Goal: Task Accomplishment & Management: Complete application form

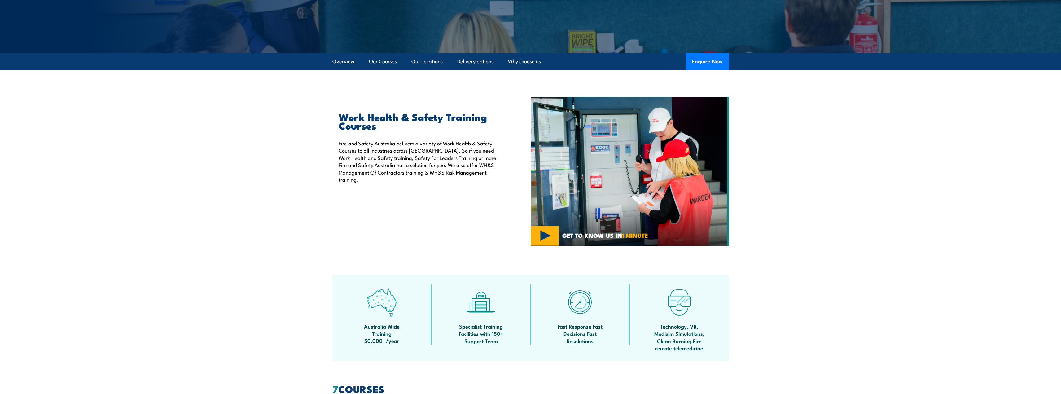
scroll to position [124, 0]
click at [835, 196] on section "Work Health & Safety Training Courses Fire and Safety Australia delivers a vari…" at bounding box center [530, 171] width 1061 height 149
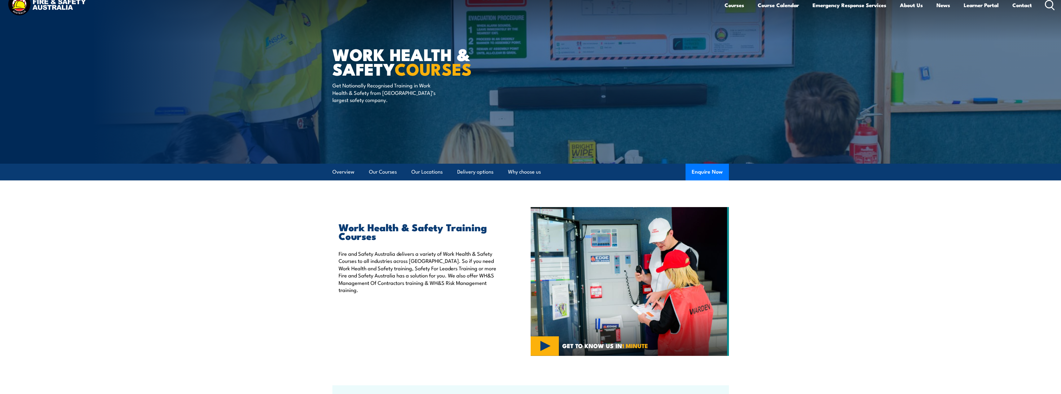
scroll to position [0, 0]
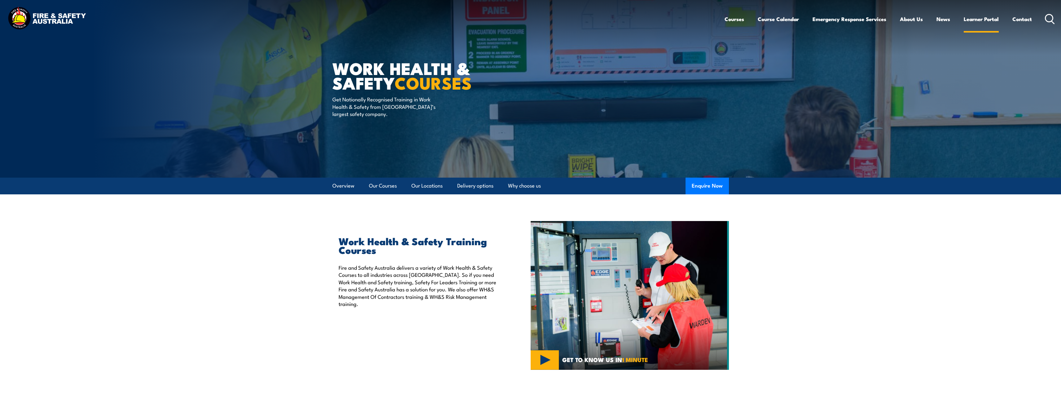
click at [983, 17] on link "Learner Portal" at bounding box center [981, 19] width 35 height 16
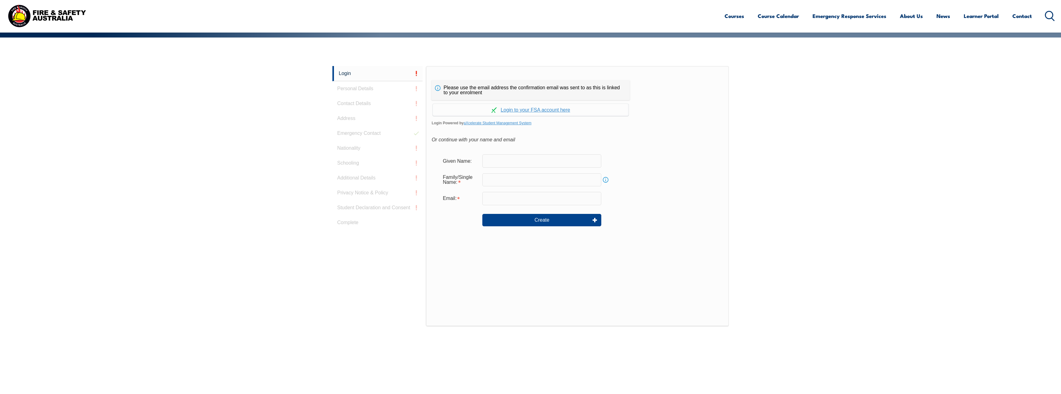
scroll to position [103, 0]
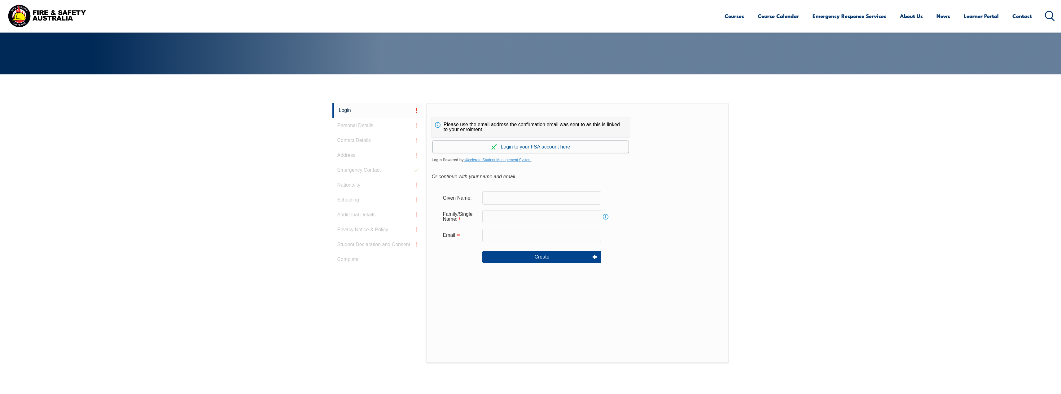
click at [543, 147] on link "Continue with aXcelerate" at bounding box center [531, 147] width 196 height 12
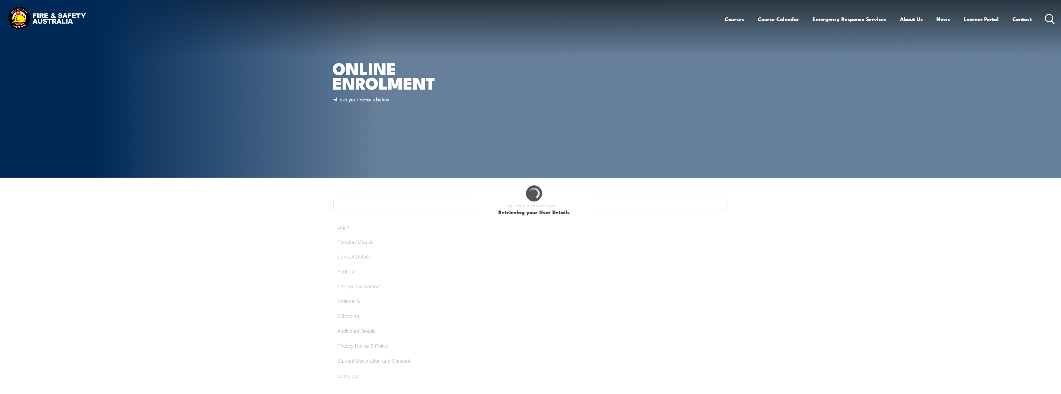
select select "Miss"
type input "Danielle"
type input "Sarah"
type input "Kendrick"
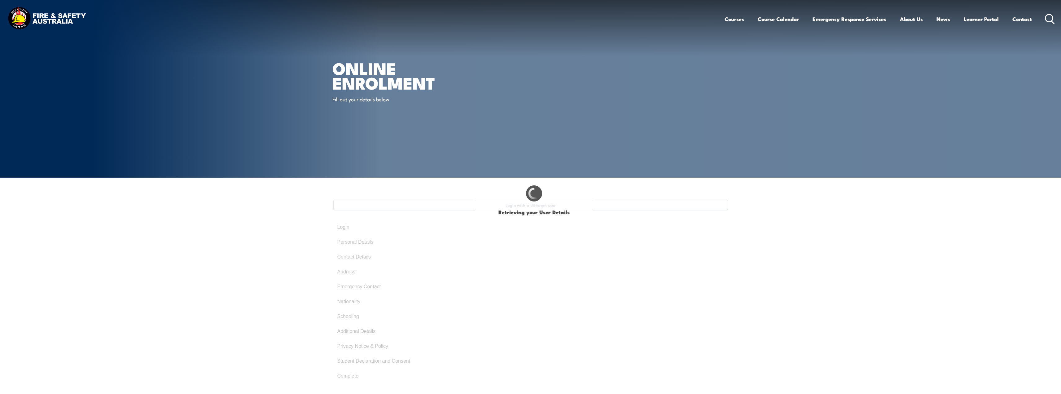
type input "August 24, 1990"
type input "HKLWD9WMJ8"
select select "F"
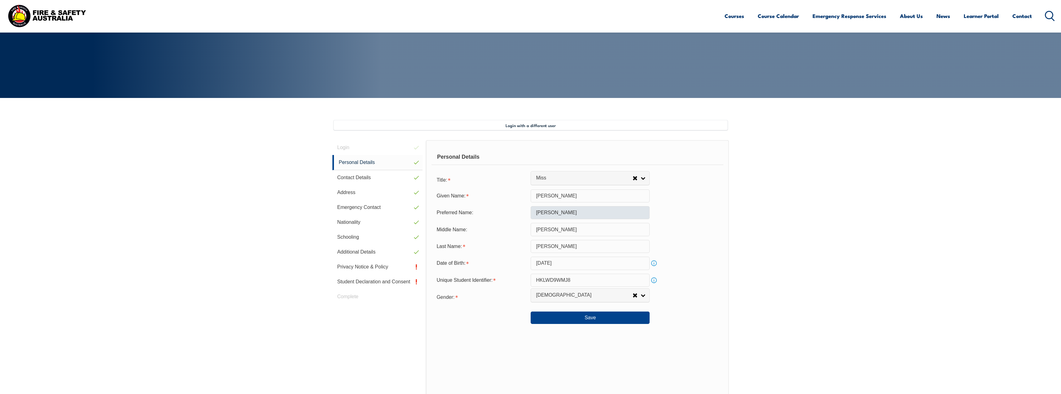
scroll to position [108, 0]
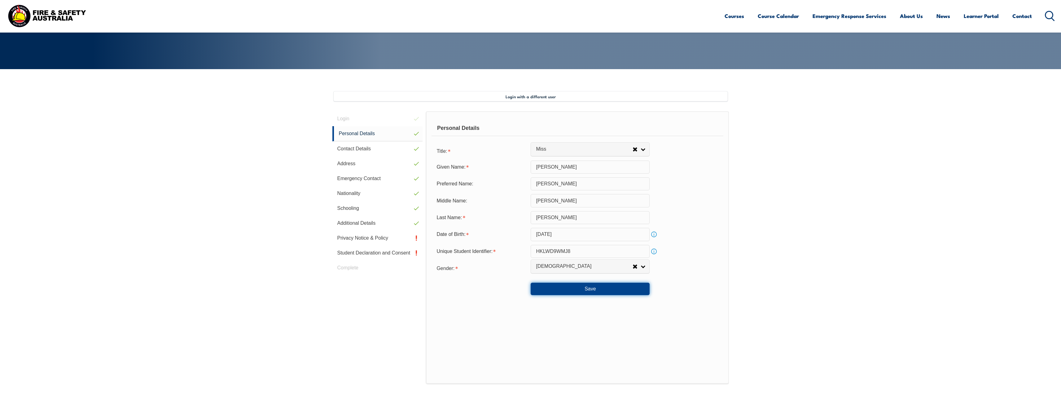
click at [578, 290] on button "Save" at bounding box center [590, 289] width 119 height 12
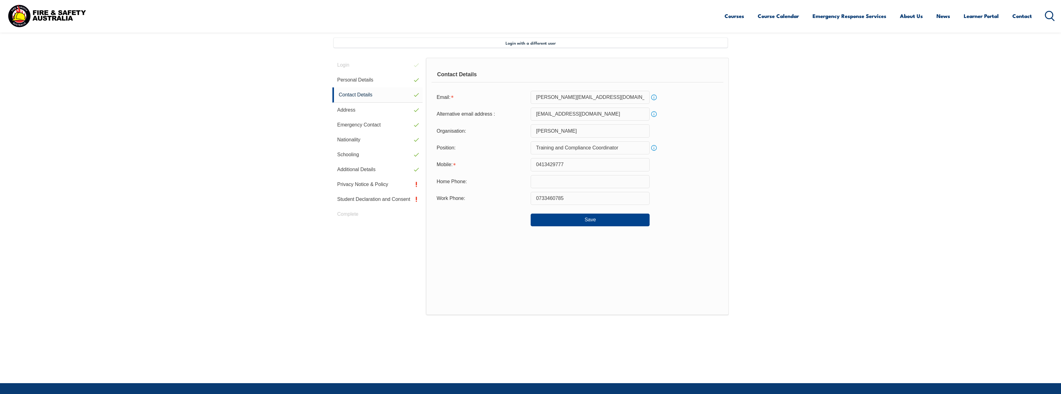
scroll to position [169, 0]
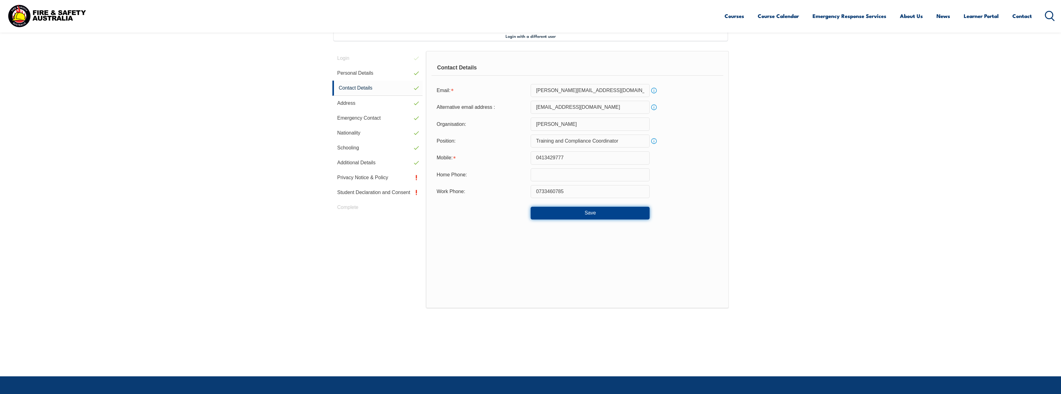
click at [579, 215] on button "Save" at bounding box center [590, 213] width 119 height 12
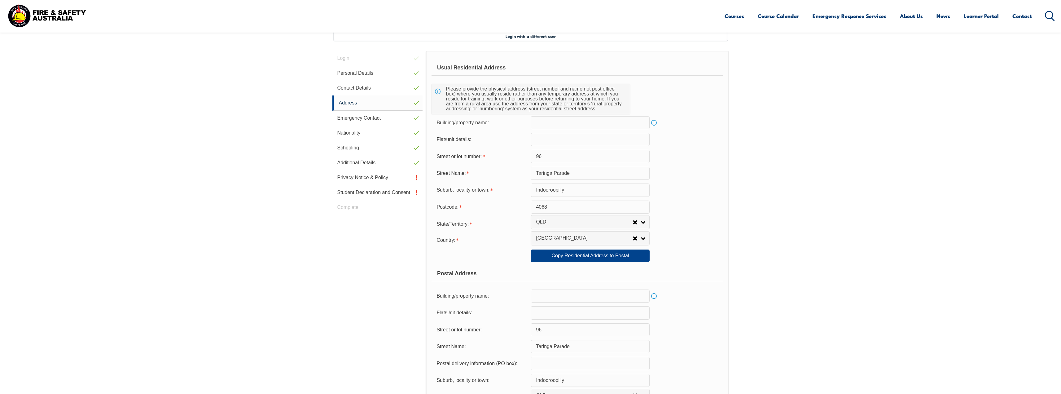
click at [548, 142] on input "text" at bounding box center [590, 139] width 119 height 13
type input "13"
drag, startPoint x: 546, startPoint y: 157, endPoint x: 517, endPoint y: 153, distance: 28.4
click at [517, 153] on div "Street or lot number: 96" at bounding box center [578, 156] width 292 height 13
type input "62"
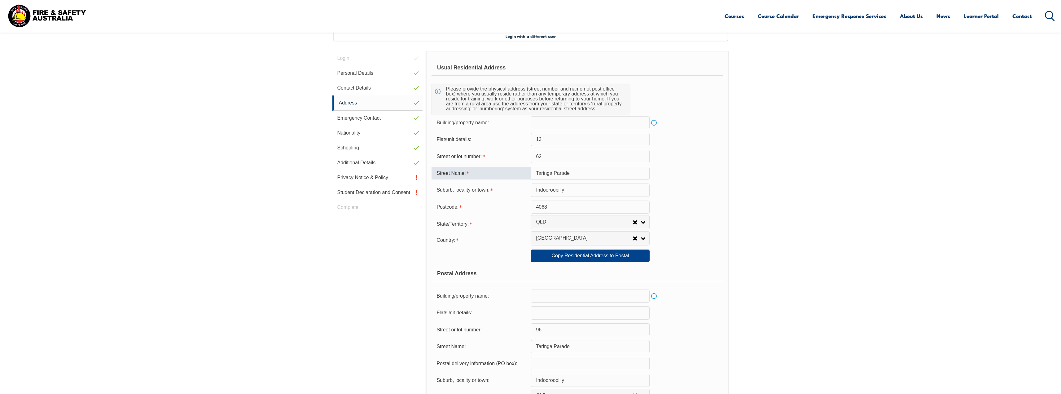
drag, startPoint x: 583, startPoint y: 173, endPoint x: 507, endPoint y: 168, distance: 76.1
click at [507, 168] on div "Street Name: Taringa Parade" at bounding box center [578, 173] width 292 height 13
type input "Shottery Street"
type input "Yeronga"
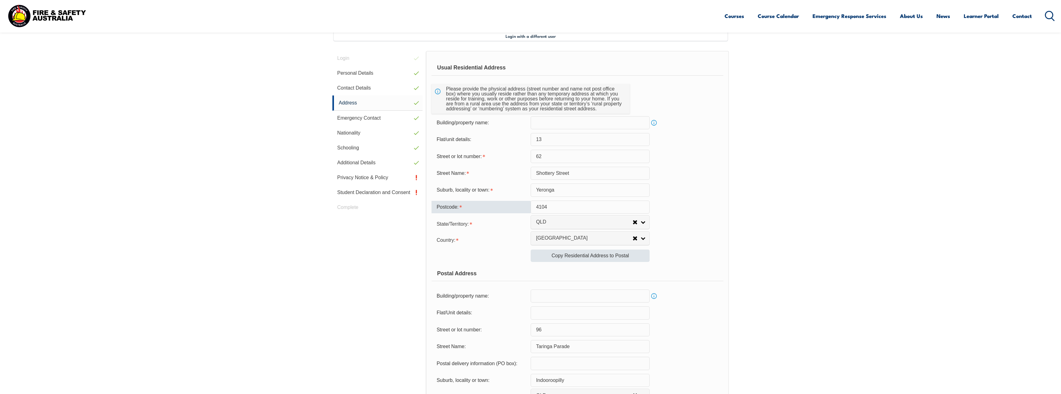
type input "4104"
click at [575, 260] on link "Copy Residential Address to Postal" at bounding box center [590, 255] width 119 height 12
type input "13"
type input "62"
type input "Shottery Street"
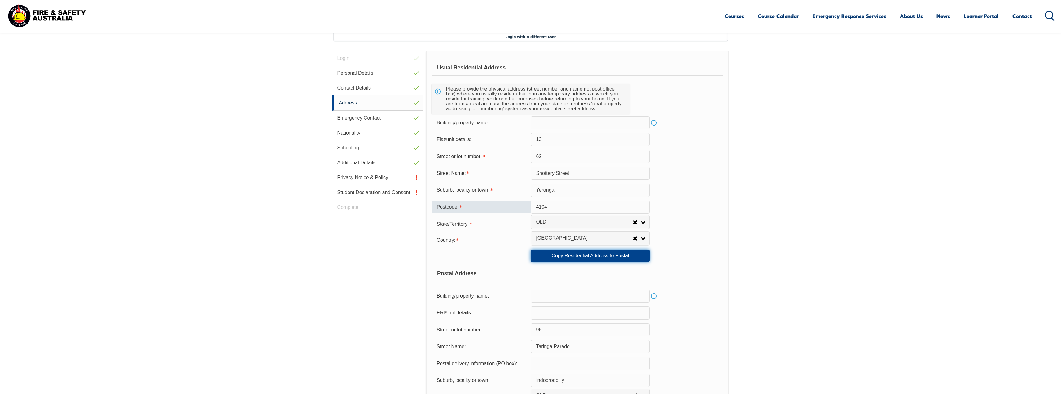
type input "Yeronga"
type input "4104"
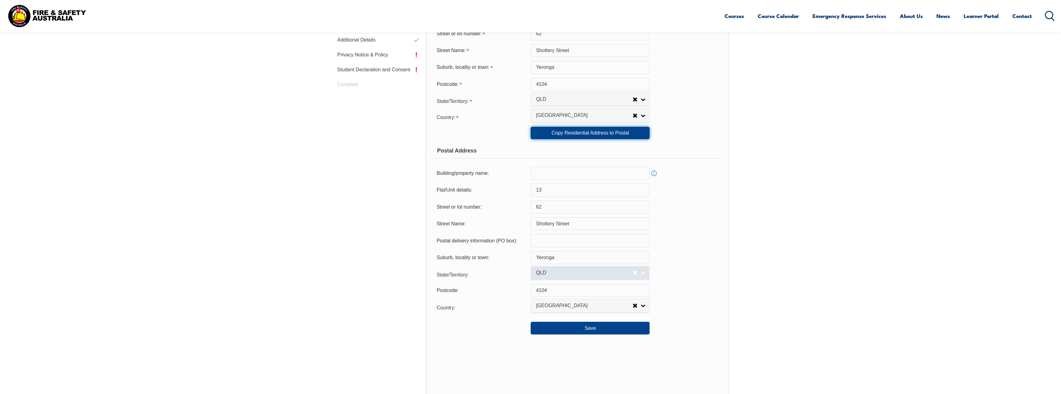
scroll to position [293, 0]
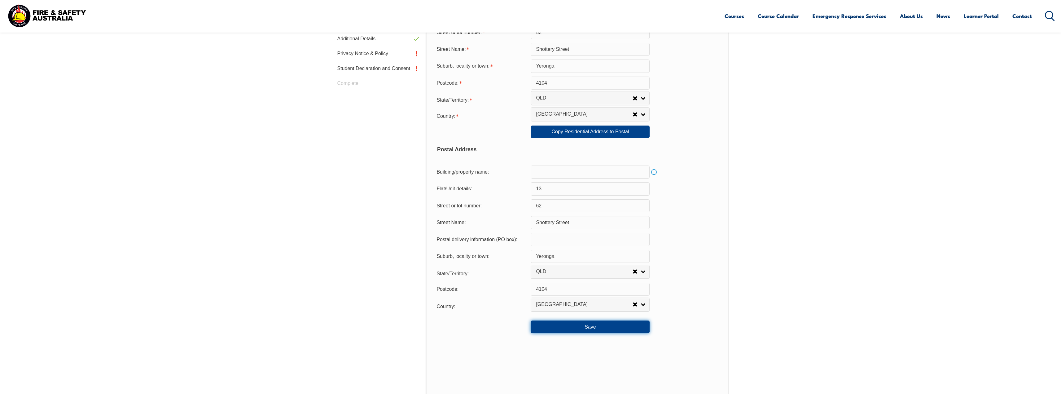
click at [584, 328] on button "Save" at bounding box center [590, 326] width 119 height 12
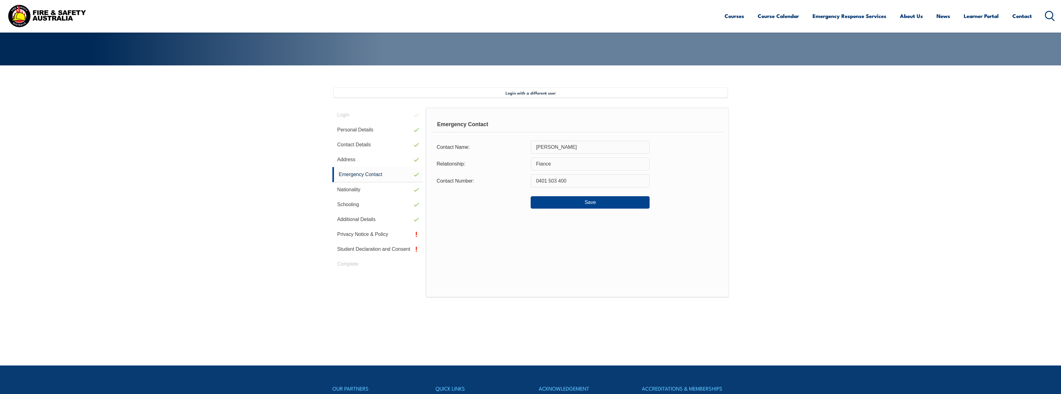
scroll to position [169, 0]
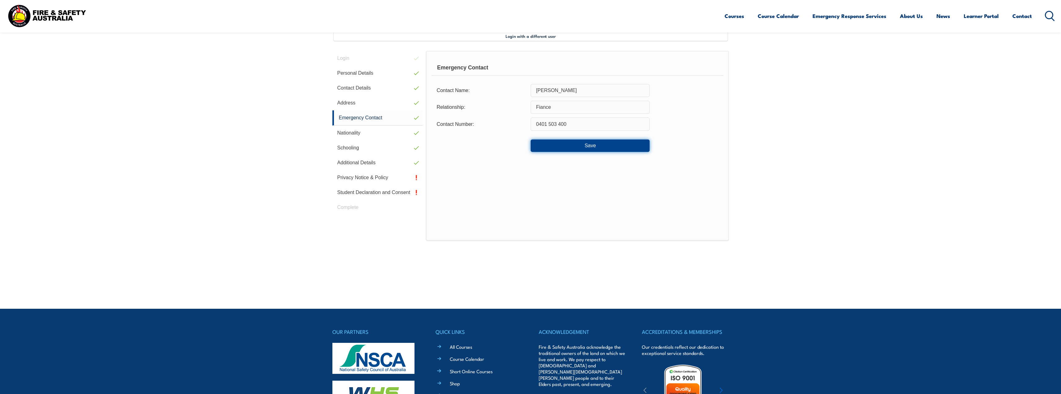
click at [552, 143] on button "Save" at bounding box center [590, 145] width 119 height 12
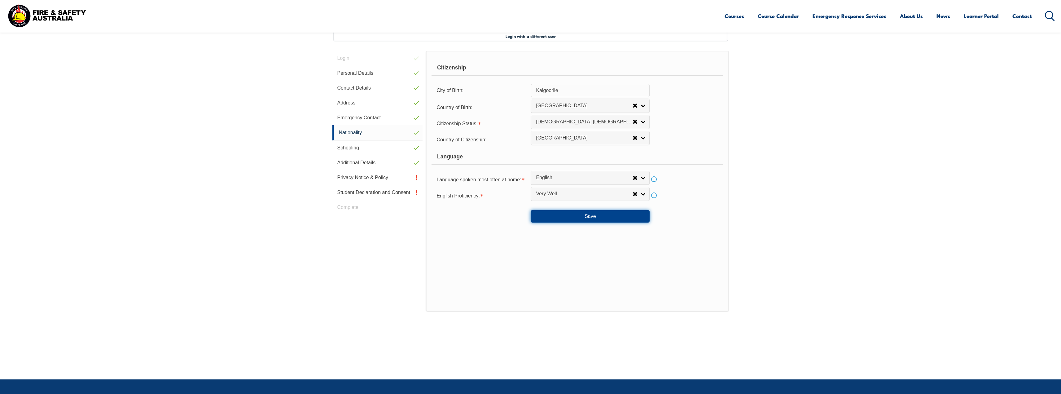
click at [571, 215] on button "Save" at bounding box center [590, 216] width 119 height 12
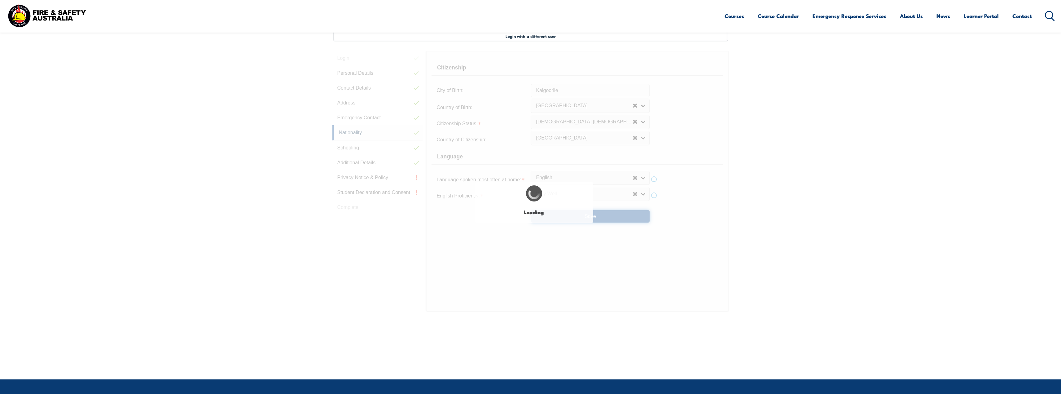
select select "false"
select select "true"
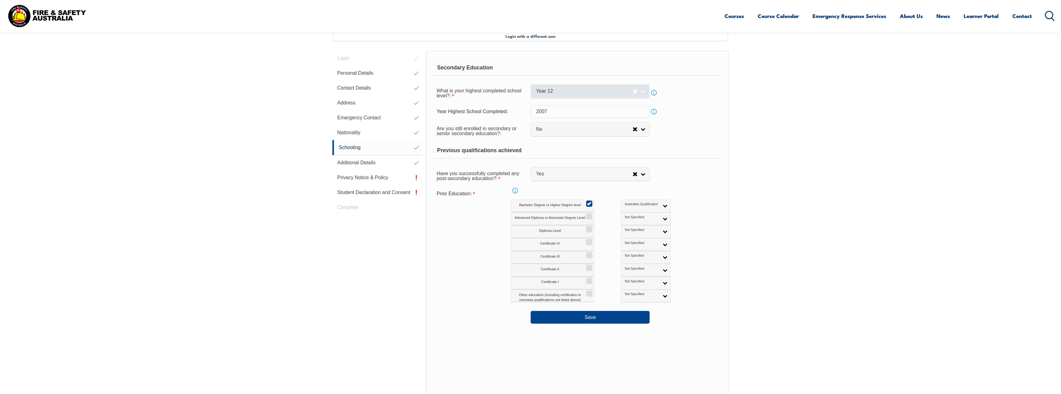
click at [614, 91] on span "Year 12" at bounding box center [584, 91] width 97 height 7
click at [546, 132] on span "No" at bounding box center [584, 129] width 97 height 7
click at [547, 132] on span "No" at bounding box center [584, 129] width 97 height 7
click at [607, 315] on button "Save" at bounding box center [590, 317] width 119 height 12
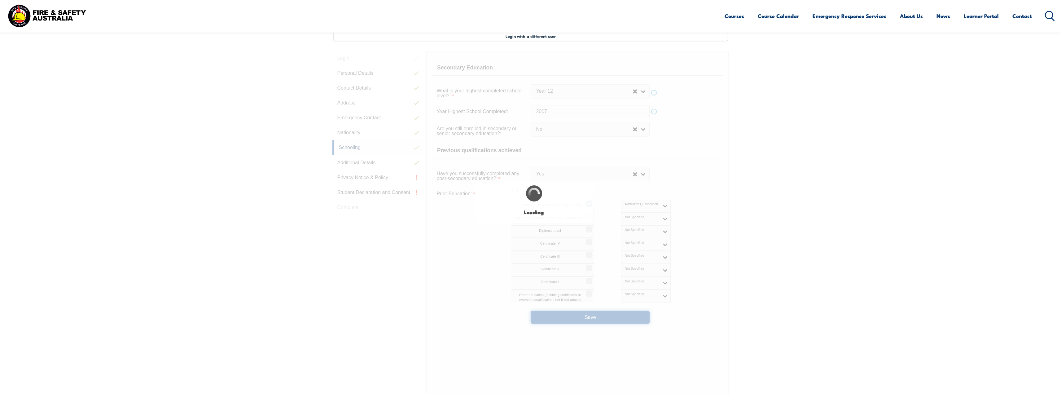
select select "false"
select select "true"
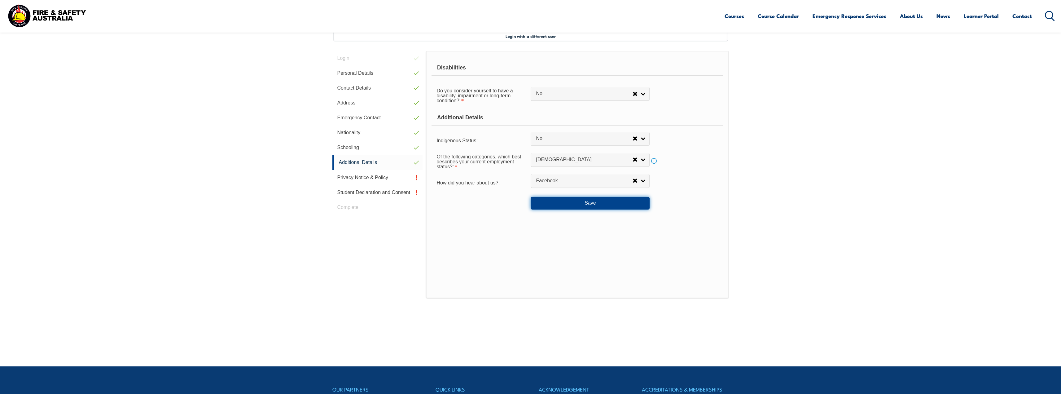
click at [559, 206] on button "Save" at bounding box center [590, 203] width 119 height 12
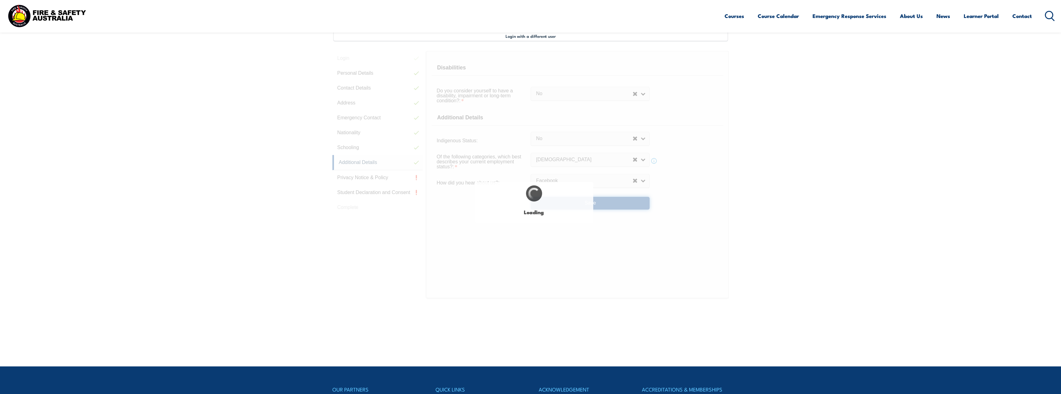
select select "false"
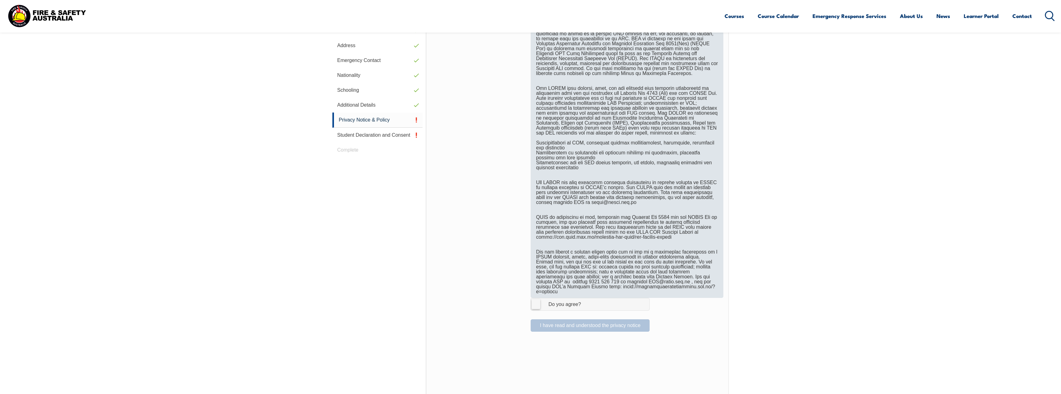
scroll to position [231, 0]
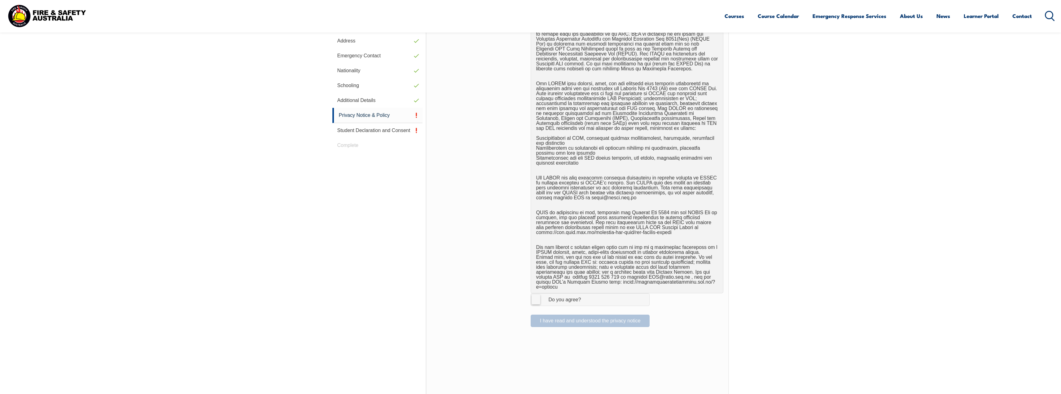
click at [533, 293] on label "I Agree Do you agree?" at bounding box center [590, 299] width 119 height 12
click at [586, 293] on input "I Agree Do you agree?" at bounding box center [591, 299] width 11 height 12
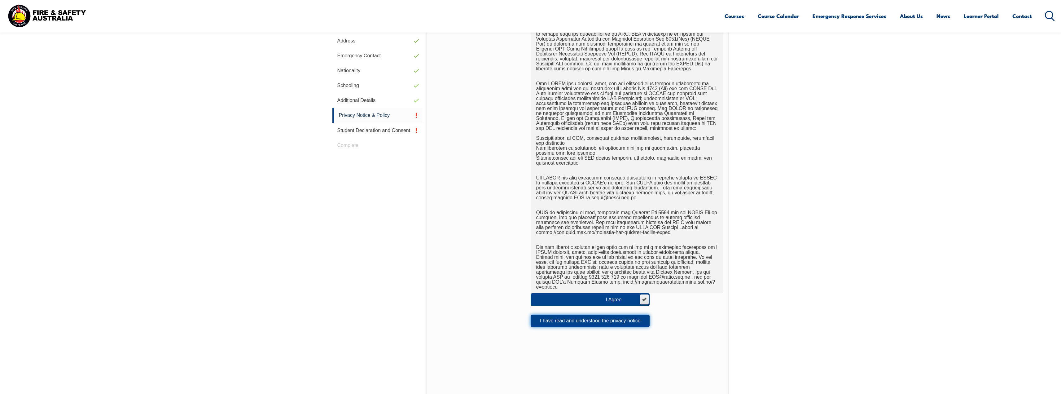
click at [580, 317] on button "I have read and understood the privacy notice" at bounding box center [590, 320] width 119 height 12
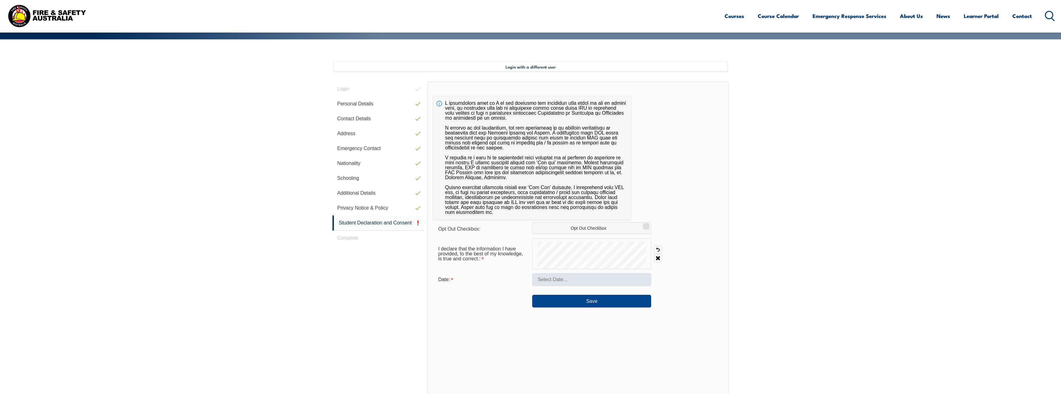
scroll to position [138, 0]
click at [557, 278] on input "text" at bounding box center [591, 279] width 119 height 13
click at [550, 281] on input "text" at bounding box center [591, 279] width 119 height 13
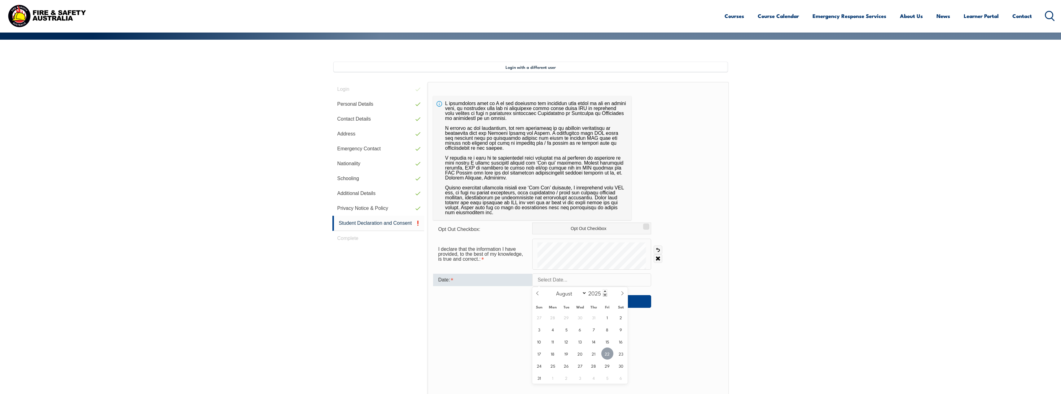
click at [612, 356] on span "22" at bounding box center [607, 353] width 12 height 12
type input "August 22, 2025"
click at [600, 303] on button "Save" at bounding box center [591, 301] width 119 height 12
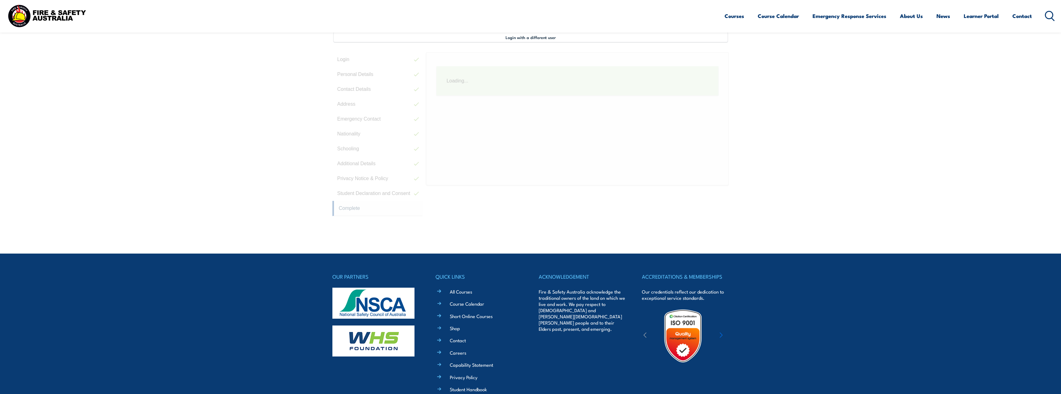
scroll to position [169, 0]
